Goal: Transaction & Acquisition: Obtain resource

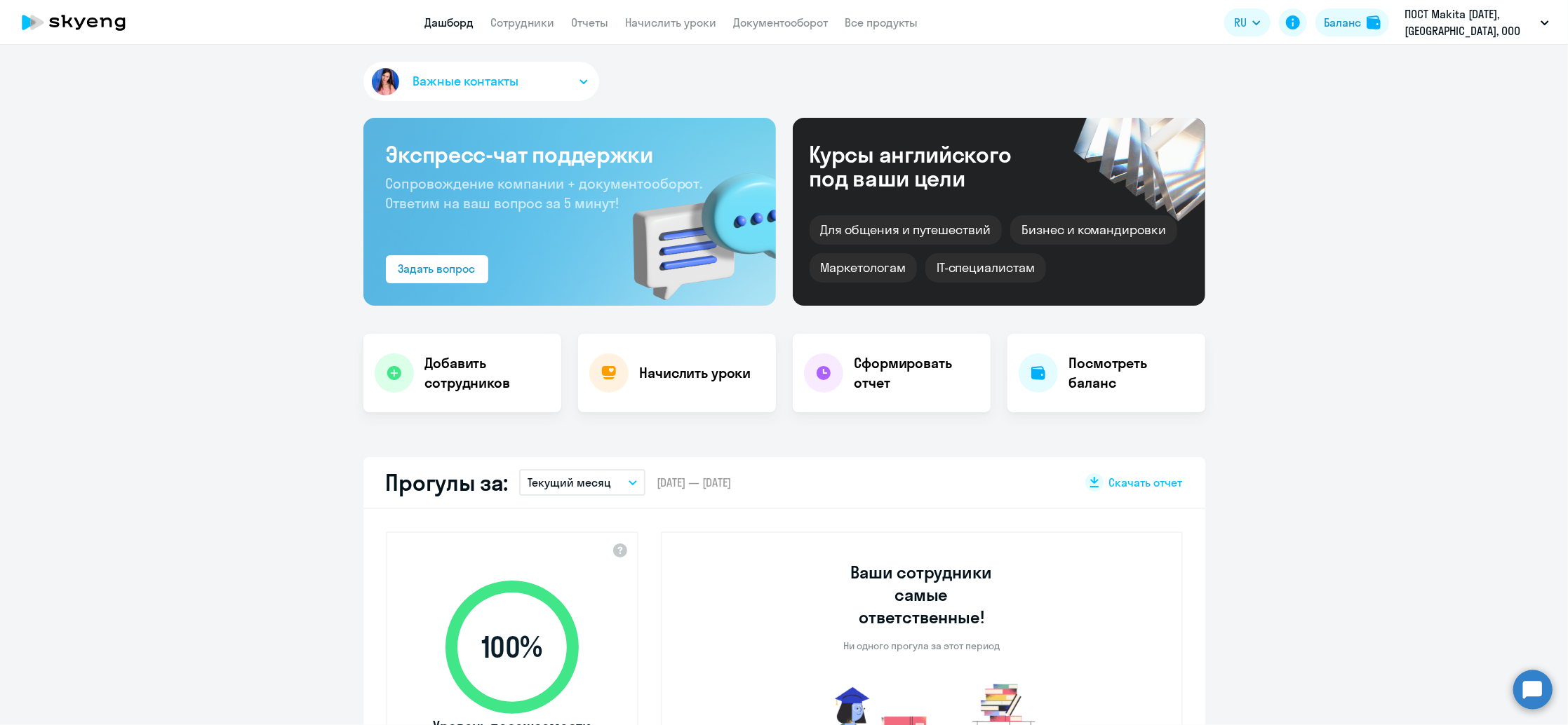
select select "30"
click at [620, 490] on button "Текущий месяц" at bounding box center [582, 482] width 126 height 27
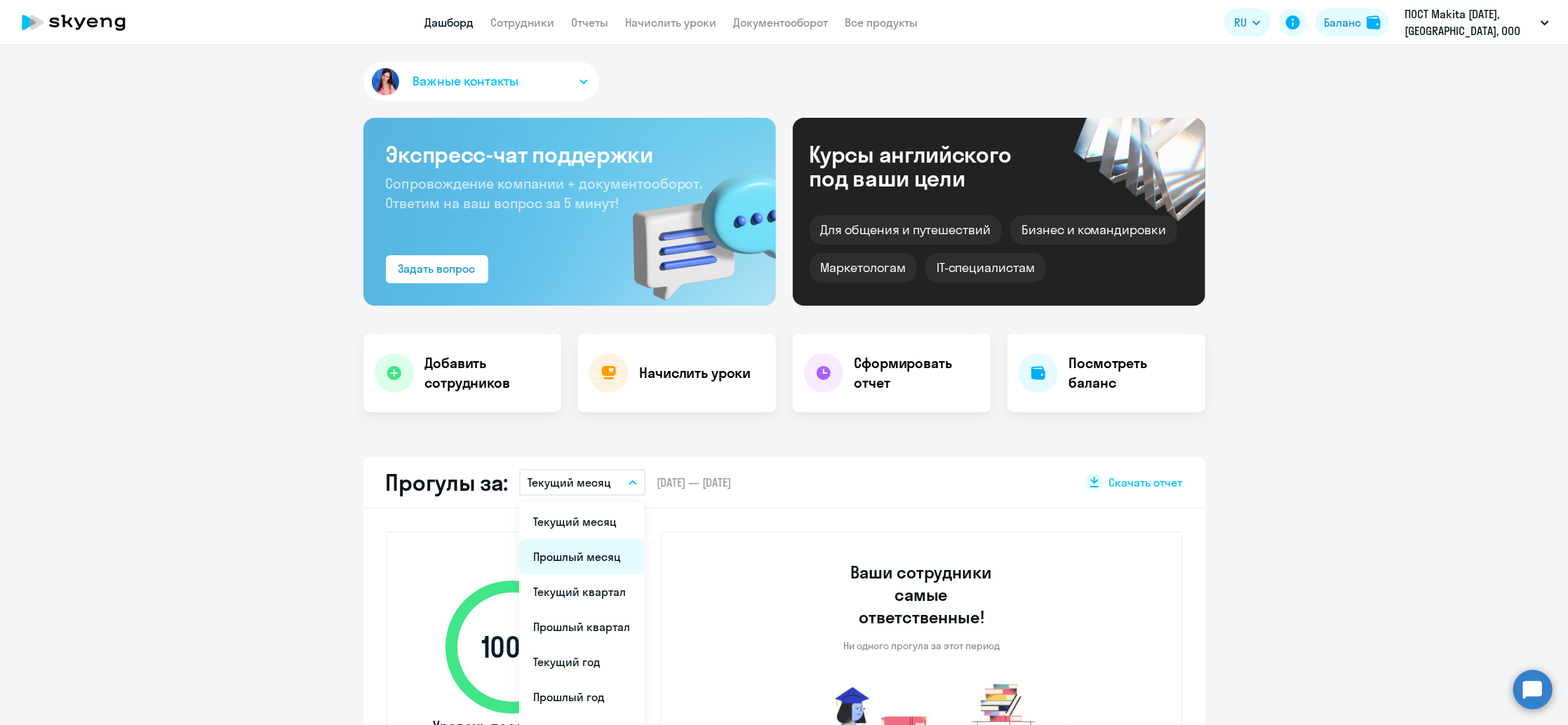
click at [581, 555] on li "Прошлый месяц" at bounding box center [581, 557] width 125 height 35
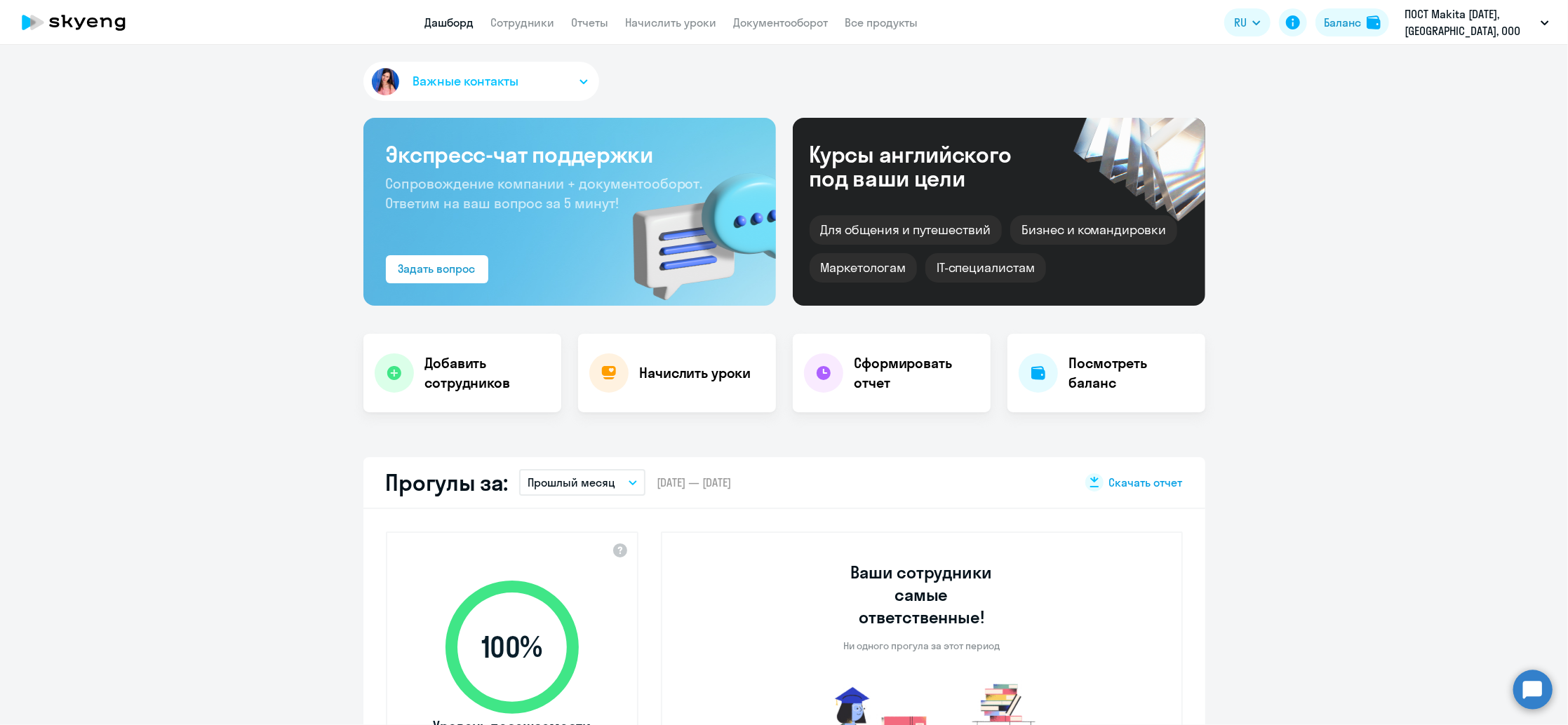
click at [1121, 484] on span "Скачать отчет" at bounding box center [1146, 483] width 74 height 15
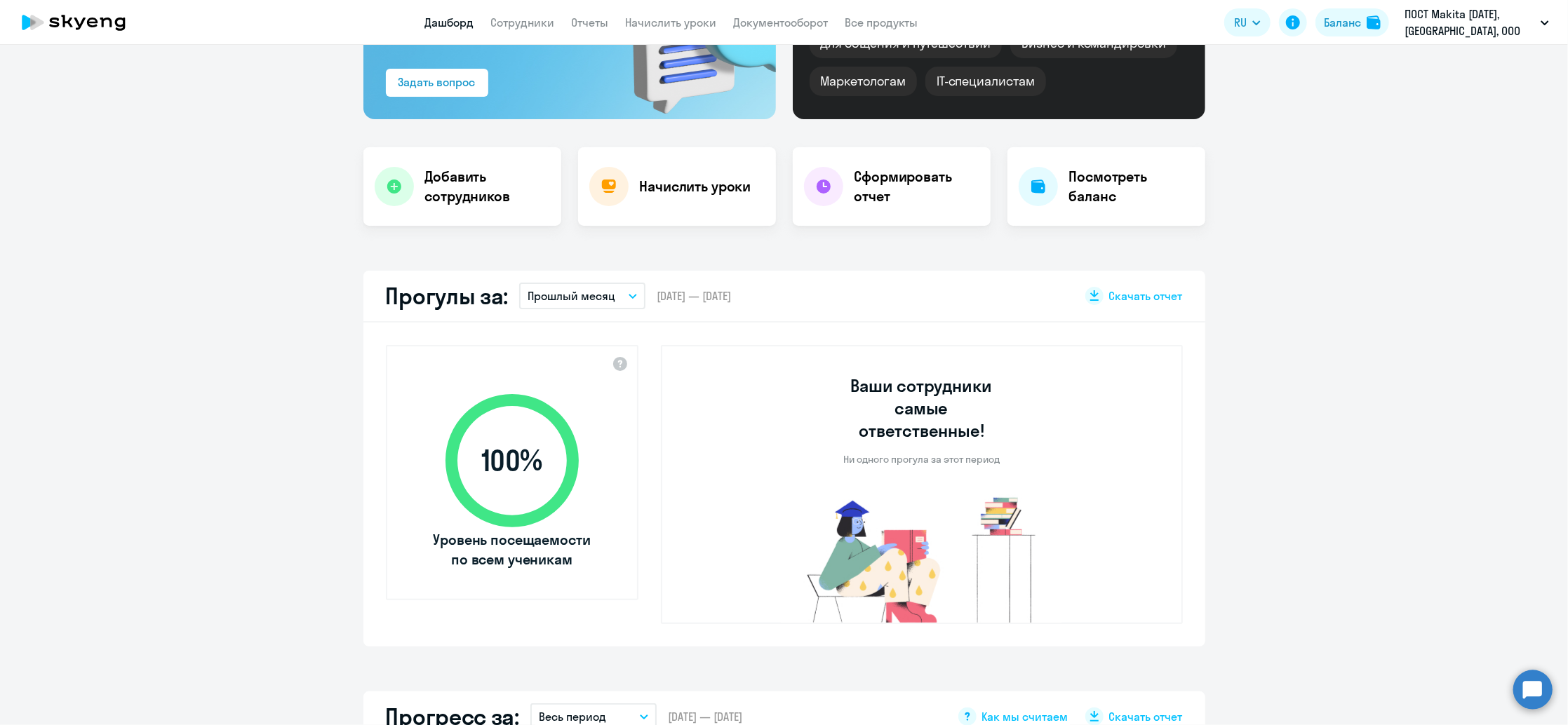
scroll to position [281, 0]
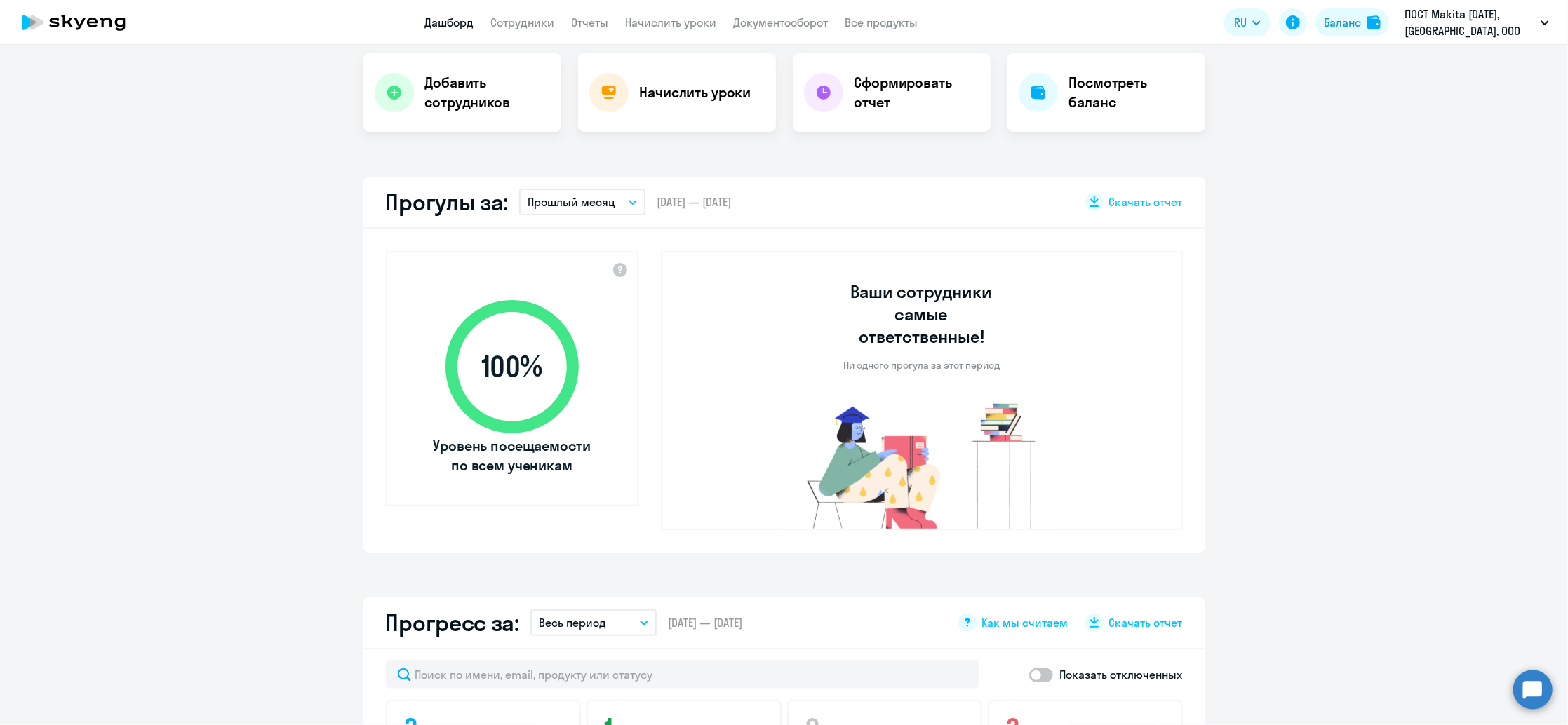
click at [584, 199] on p "Прошлый месяц" at bounding box center [571, 202] width 88 height 17
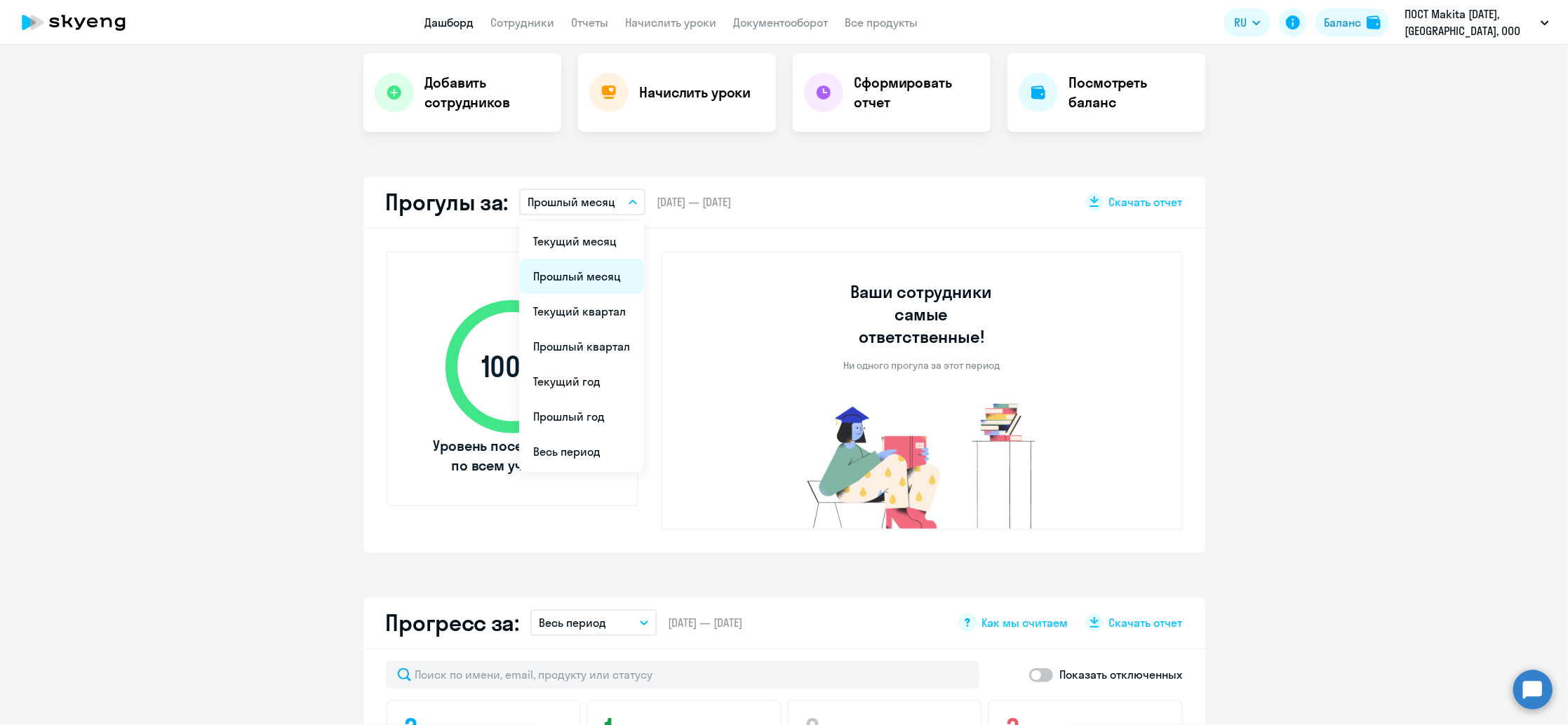
click at [577, 277] on li "Прошлый месяц" at bounding box center [581, 276] width 125 height 35
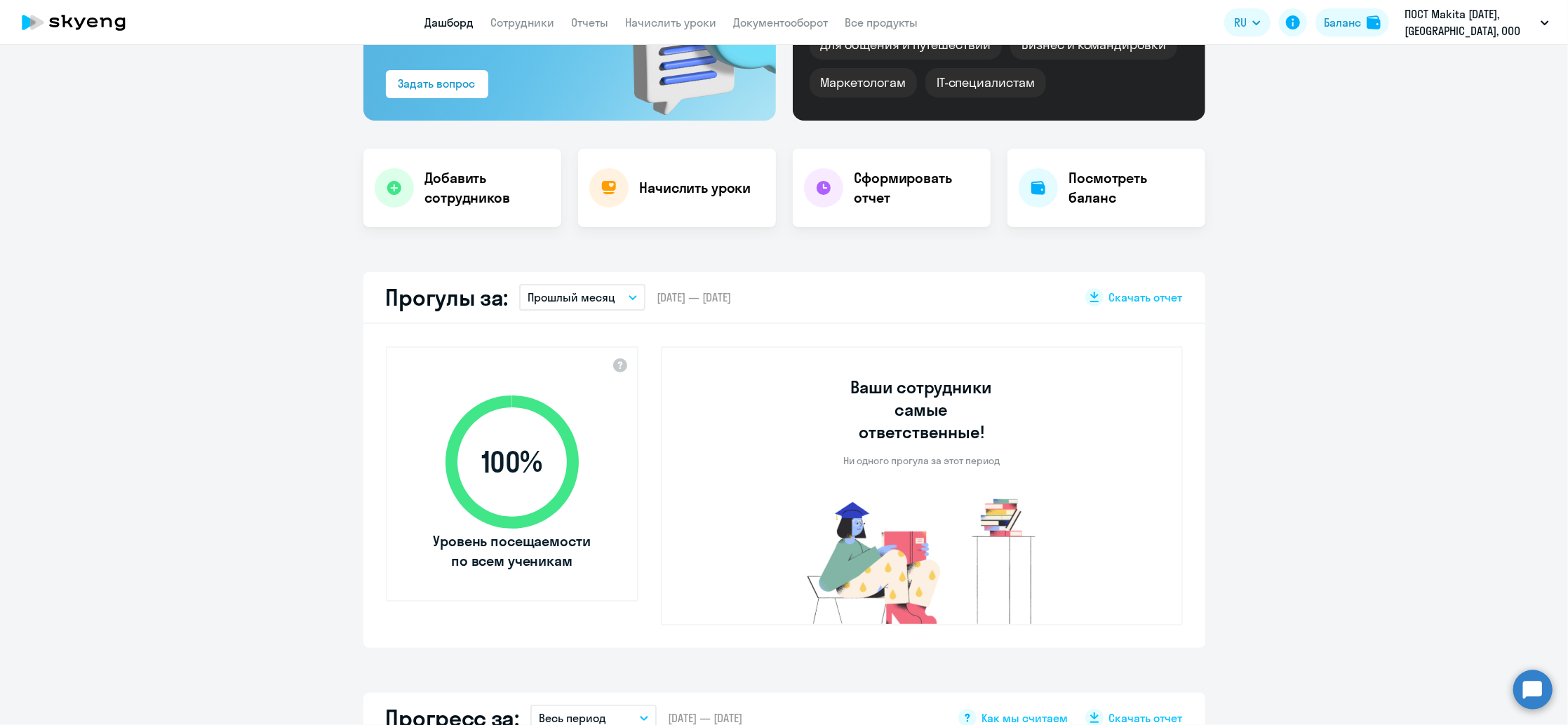
scroll to position [0, 0]
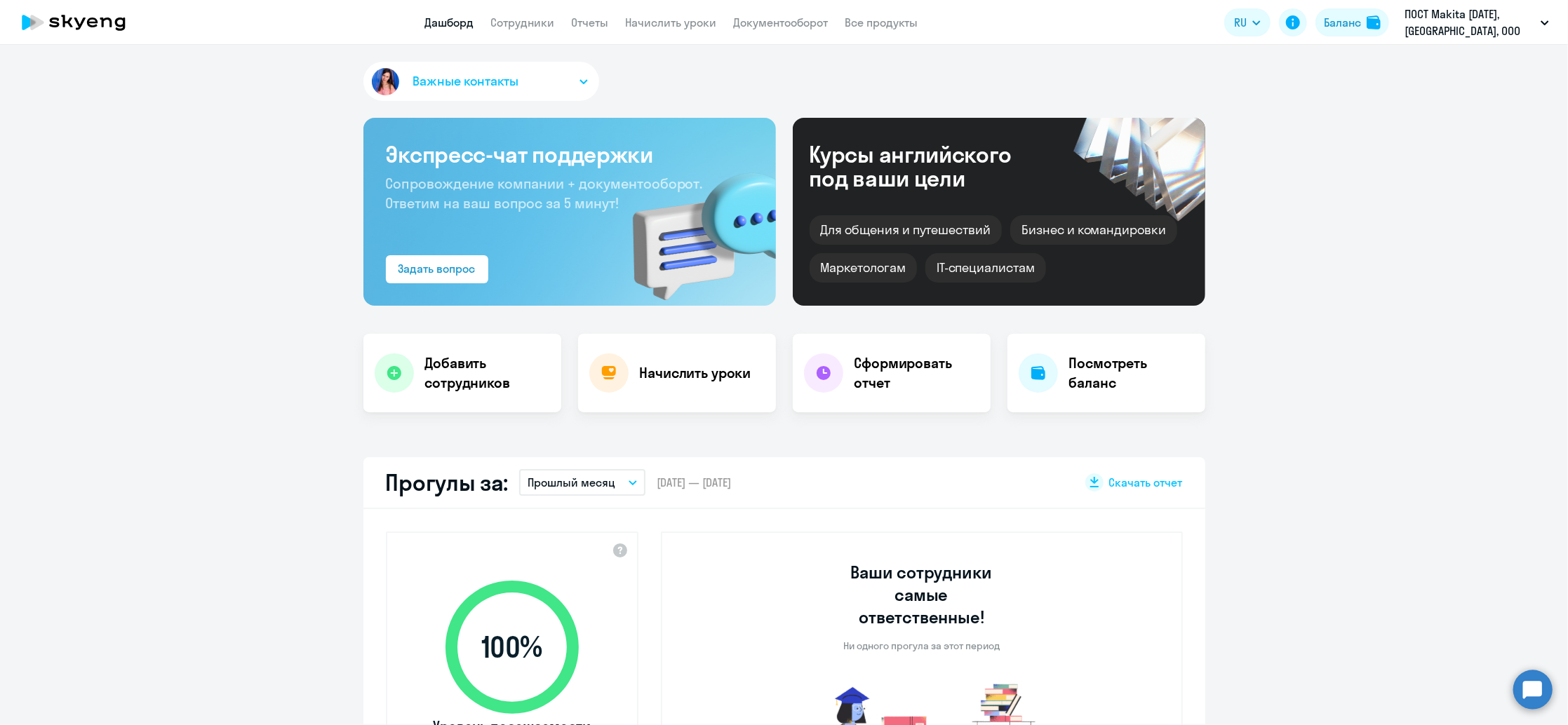
click at [426, 480] on h2 "Прогулы за:" at bounding box center [447, 483] width 123 height 28
click at [534, 21] on link "Сотрудники" at bounding box center [523, 22] width 64 height 14
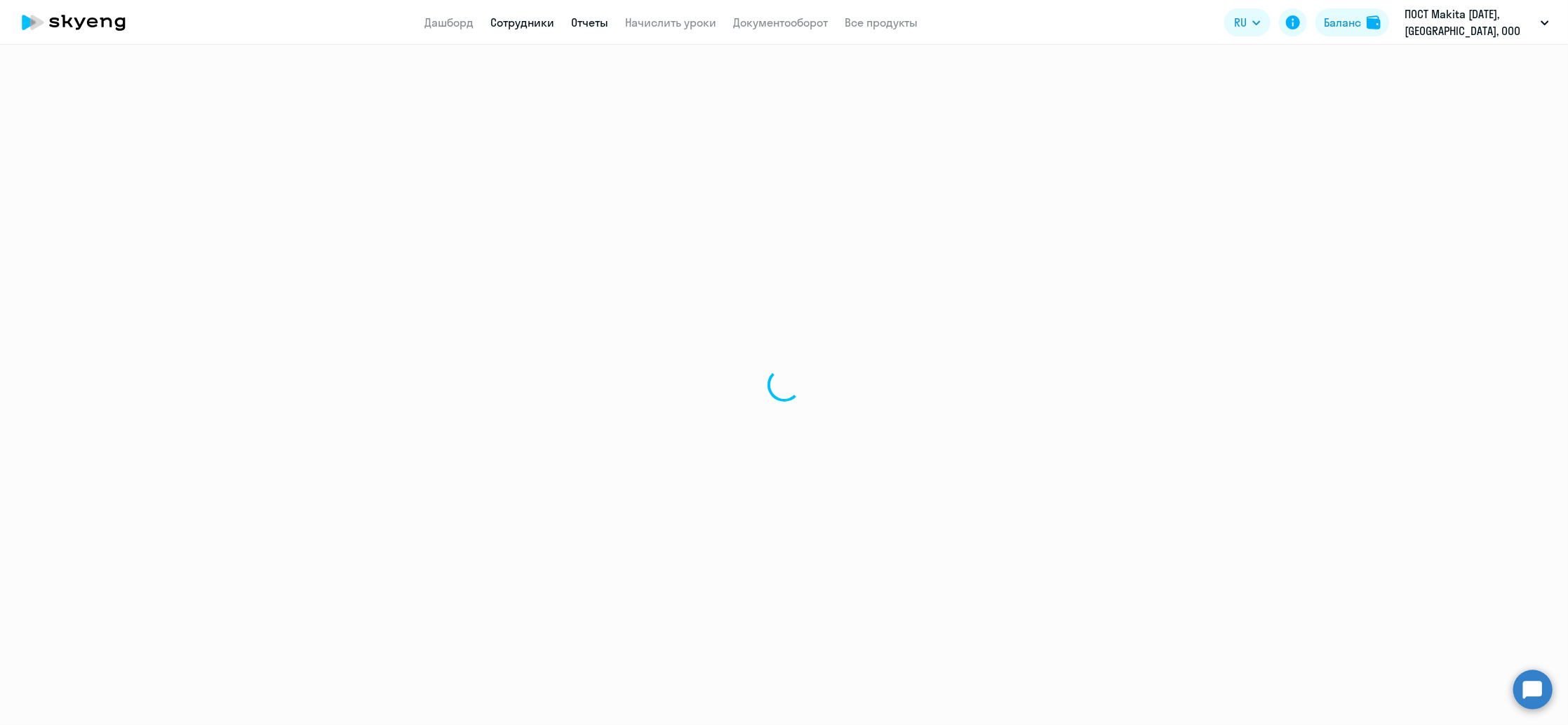
select select "30"
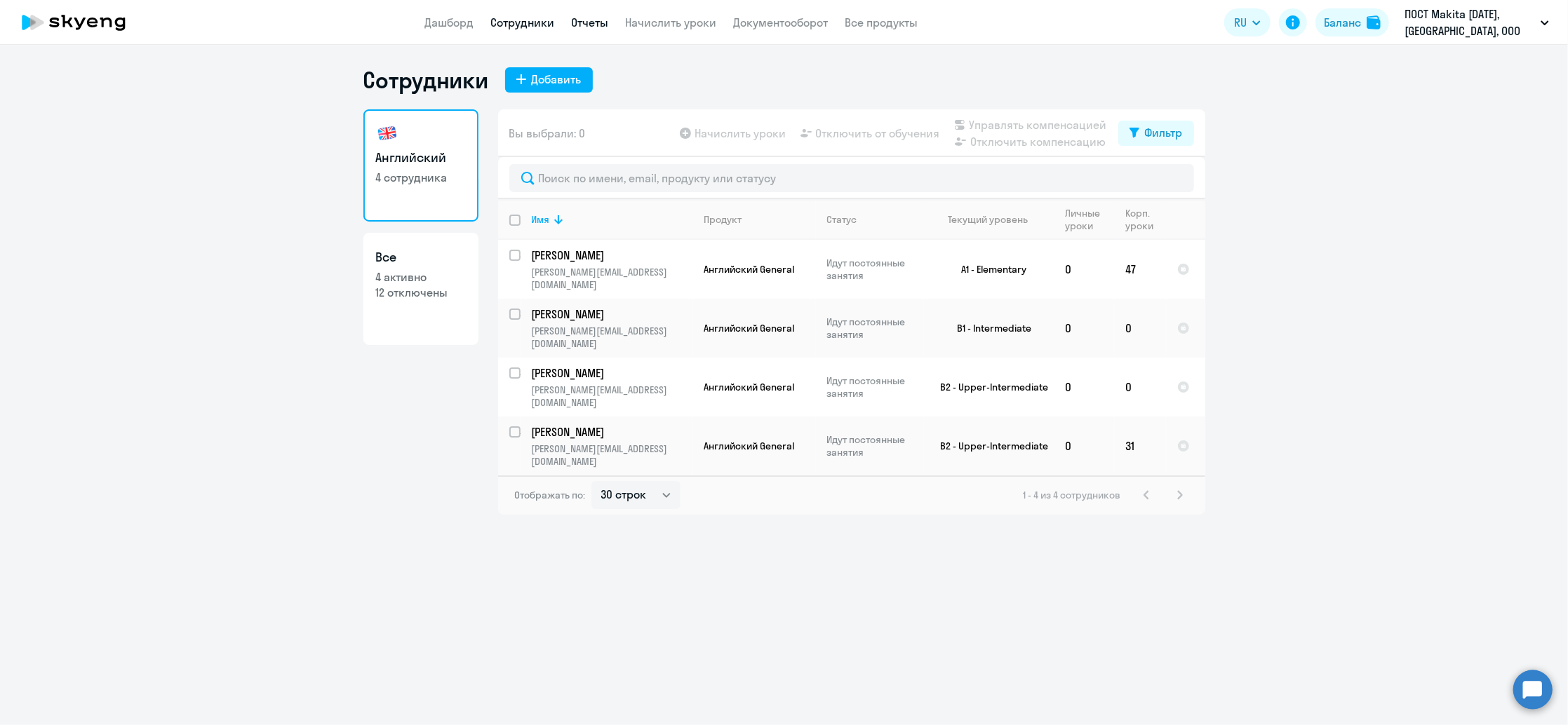
click at [591, 24] on link "Отчеты" at bounding box center [590, 22] width 37 height 14
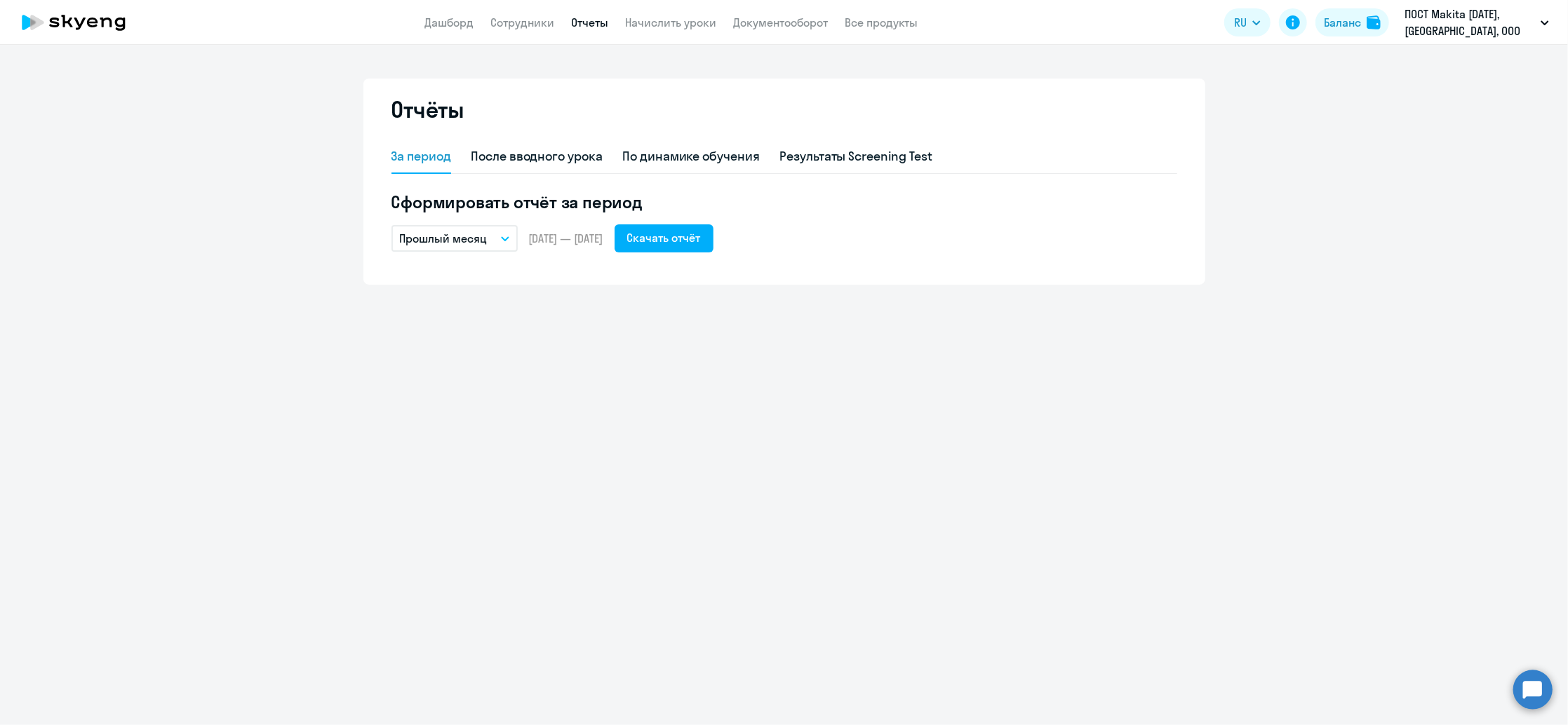
click at [474, 228] on button "Прошлый месяц" at bounding box center [455, 238] width 126 height 27
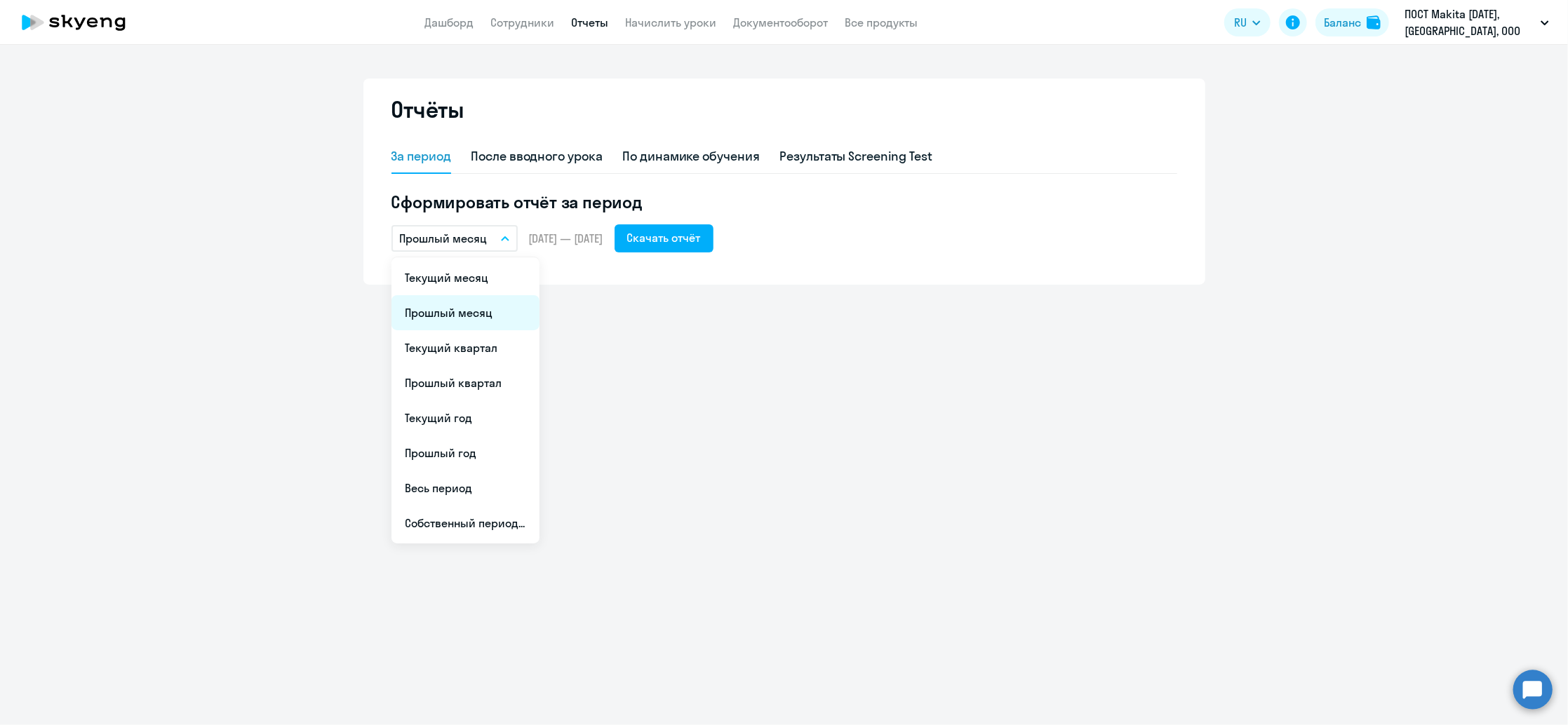
click at [454, 313] on li "Прошлый месяц" at bounding box center [466, 313] width 148 height 35
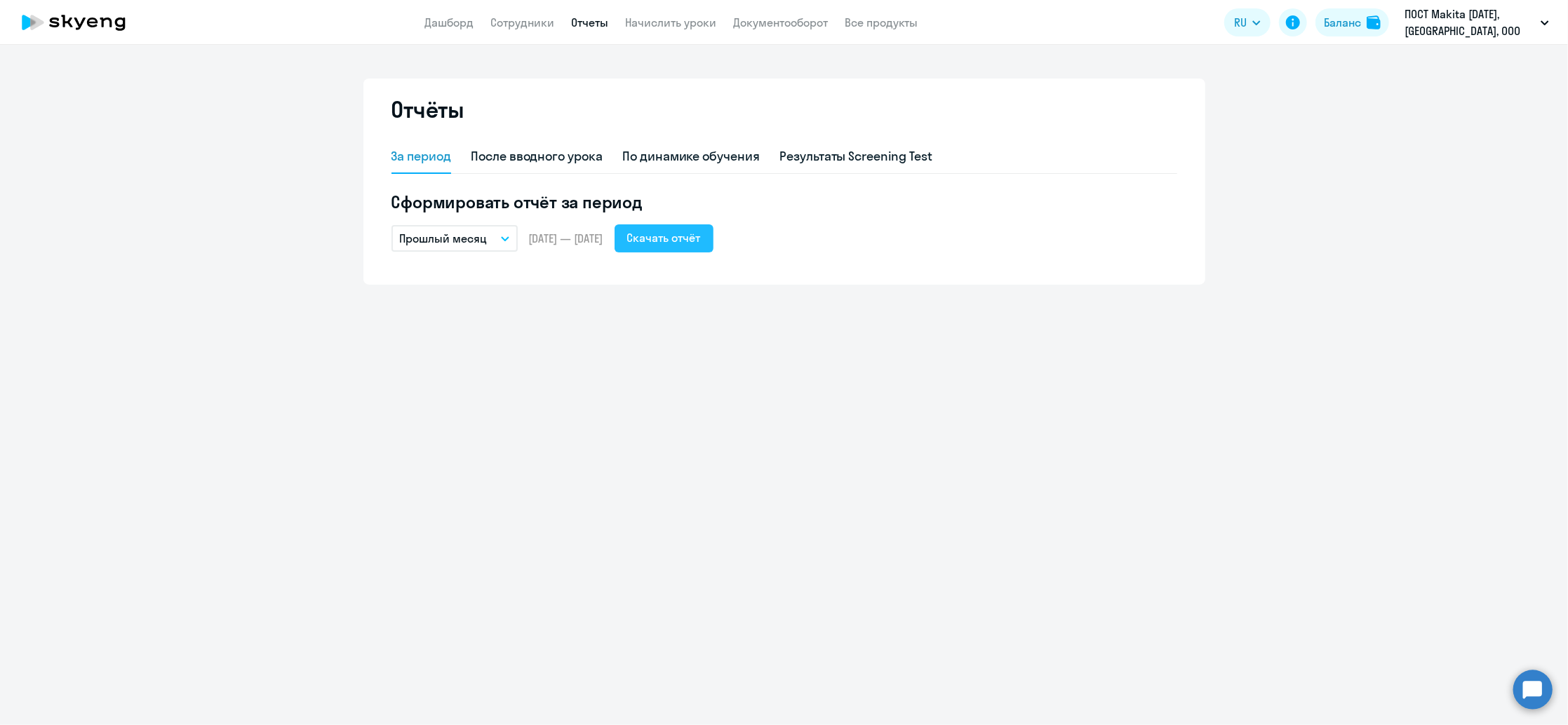
click at [701, 236] on div "Скачать отчёт" at bounding box center [664, 238] width 74 height 17
